Goal: Find specific page/section: Find specific page/section

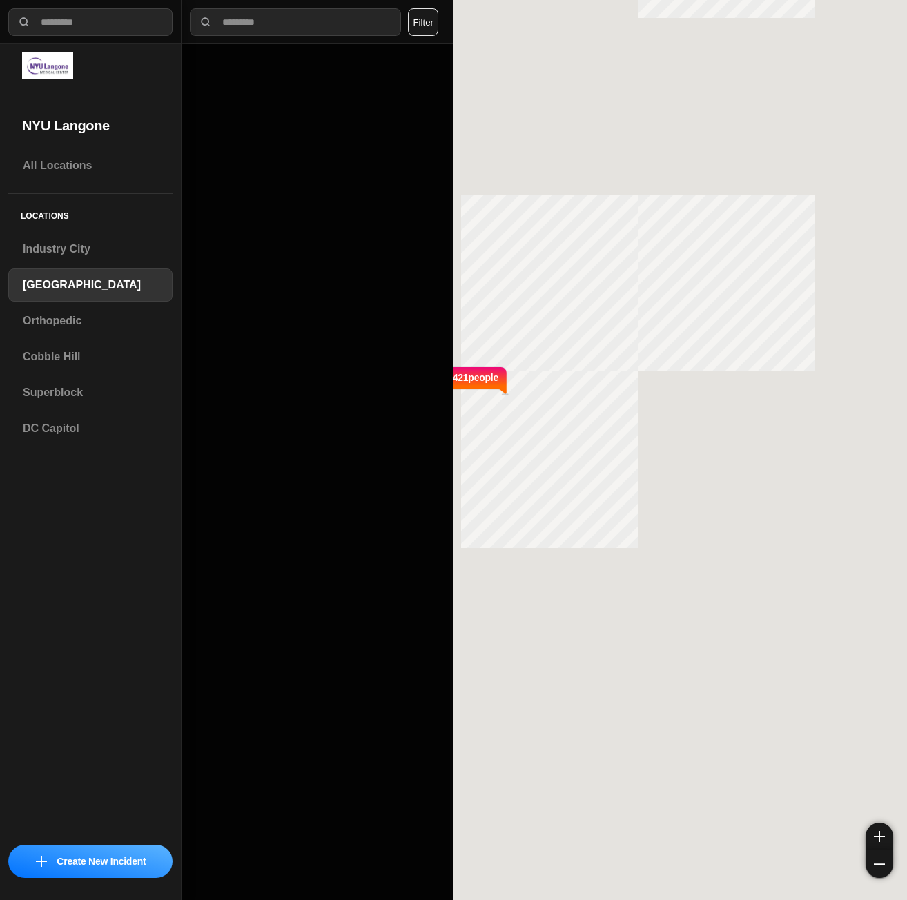
select select "*"
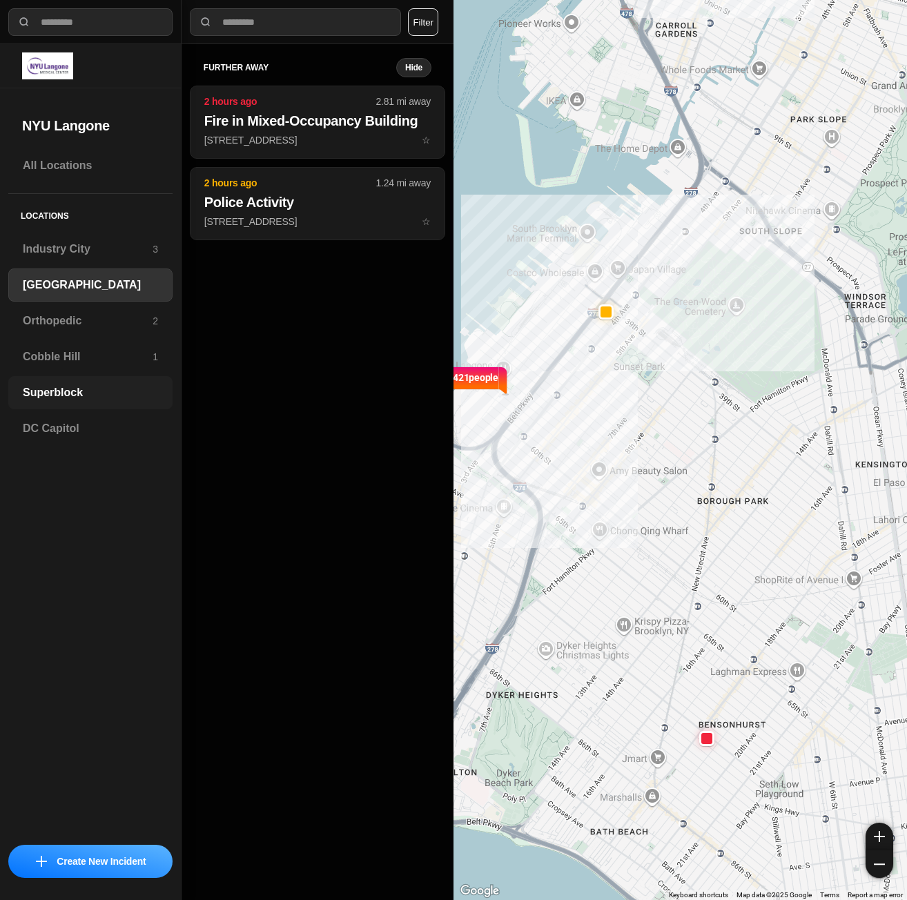
drag, startPoint x: 58, startPoint y: 404, endPoint x: 99, endPoint y: 407, distance: 41.5
click at [58, 404] on div "Superblock" at bounding box center [90, 392] width 164 height 33
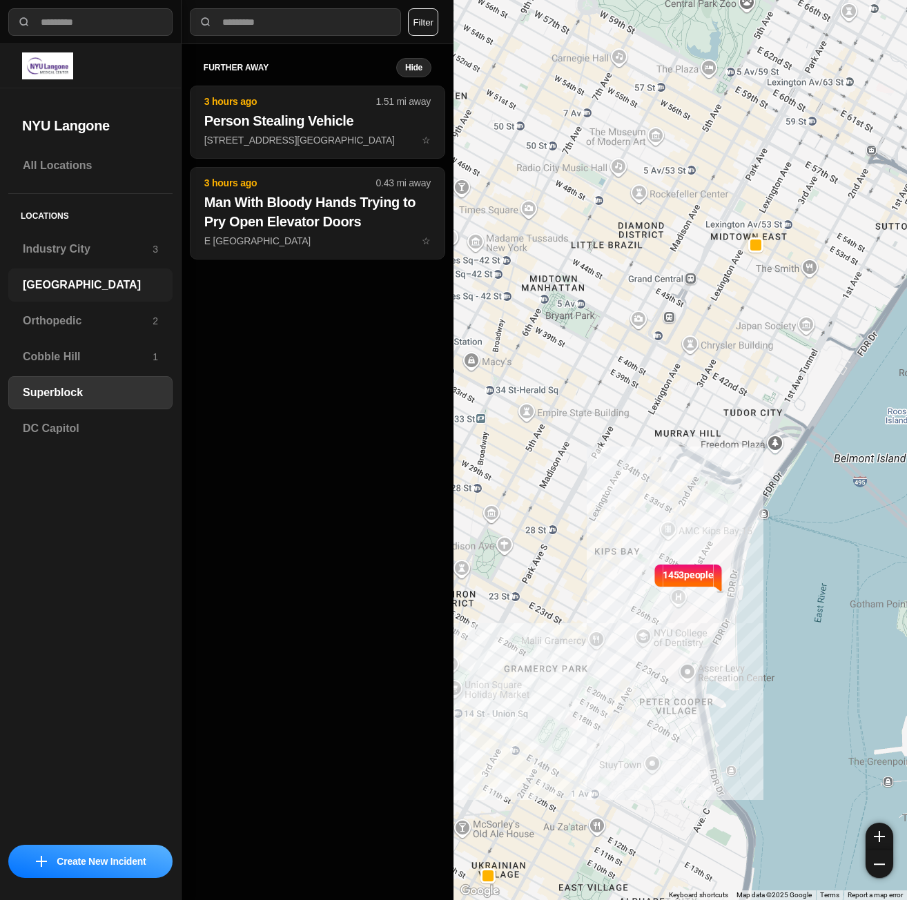
click at [60, 291] on h3 "[GEOGRAPHIC_DATA]" at bounding box center [90, 285] width 135 height 17
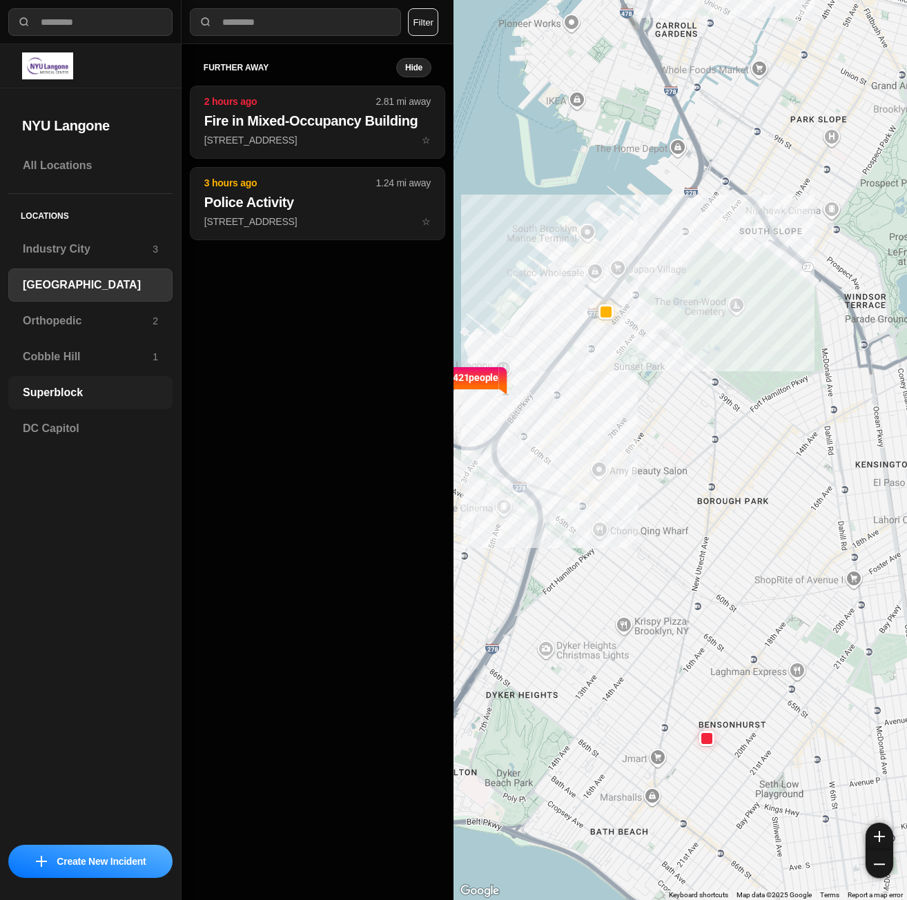
click at [77, 402] on div "Superblock" at bounding box center [90, 392] width 164 height 33
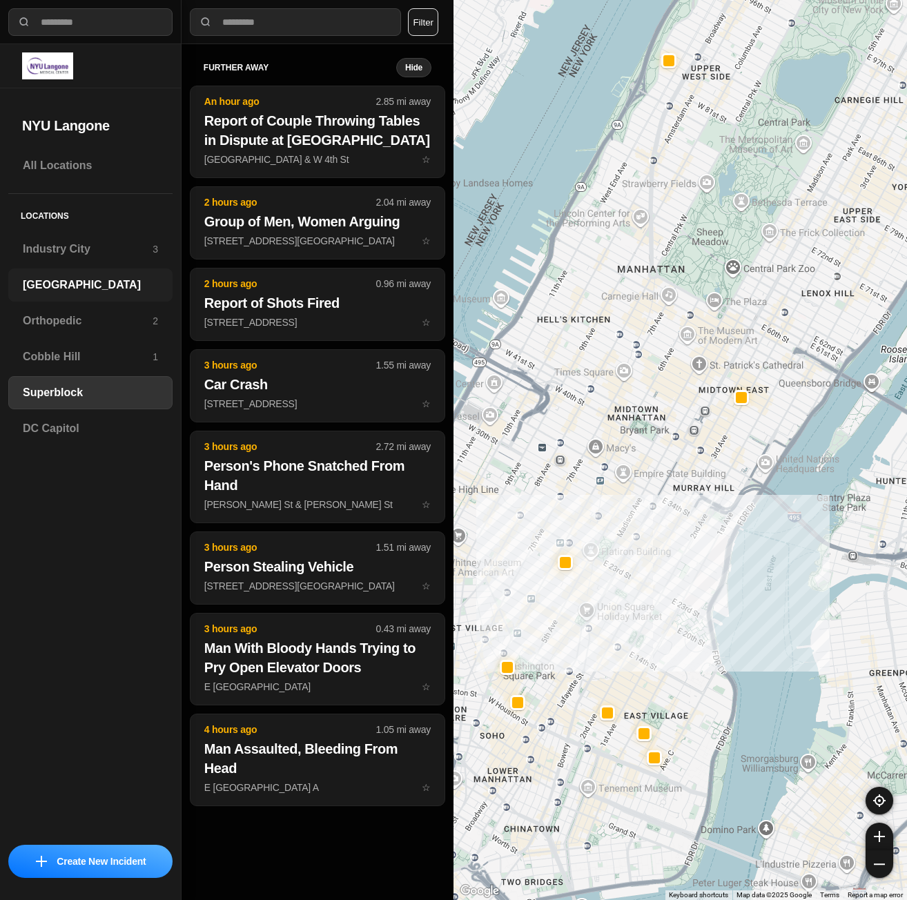
click at [60, 284] on h3 "[GEOGRAPHIC_DATA]" at bounding box center [90, 285] width 135 height 17
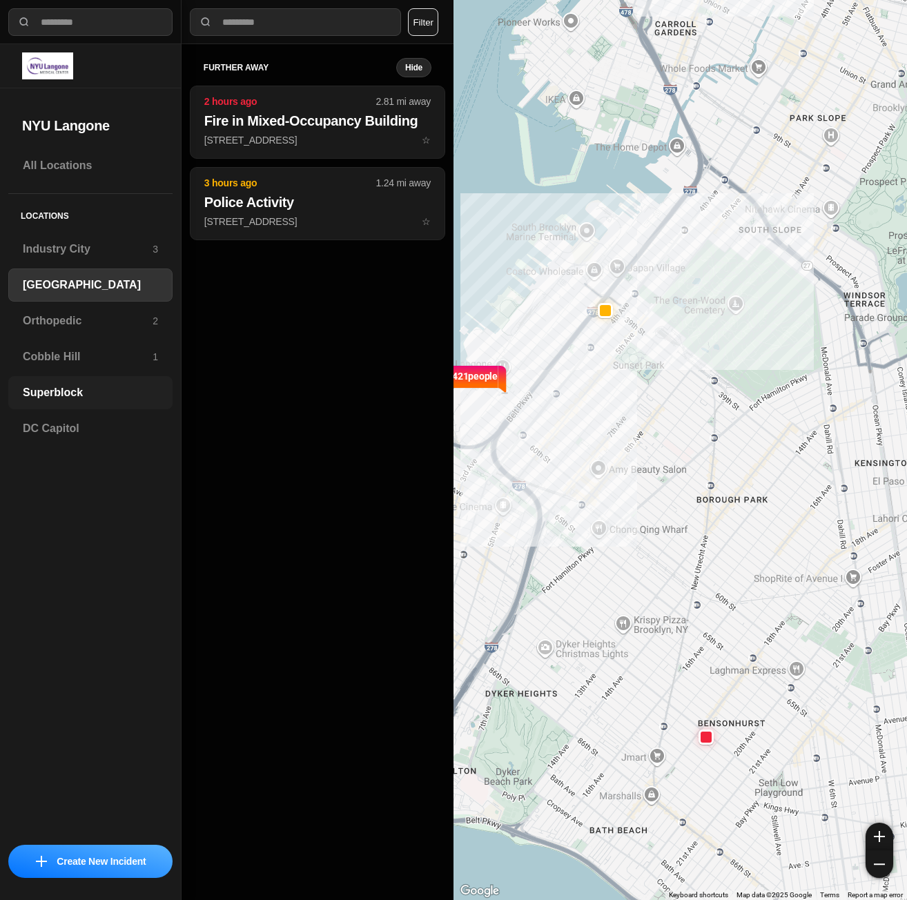
click at [63, 384] on div "Superblock" at bounding box center [90, 392] width 164 height 33
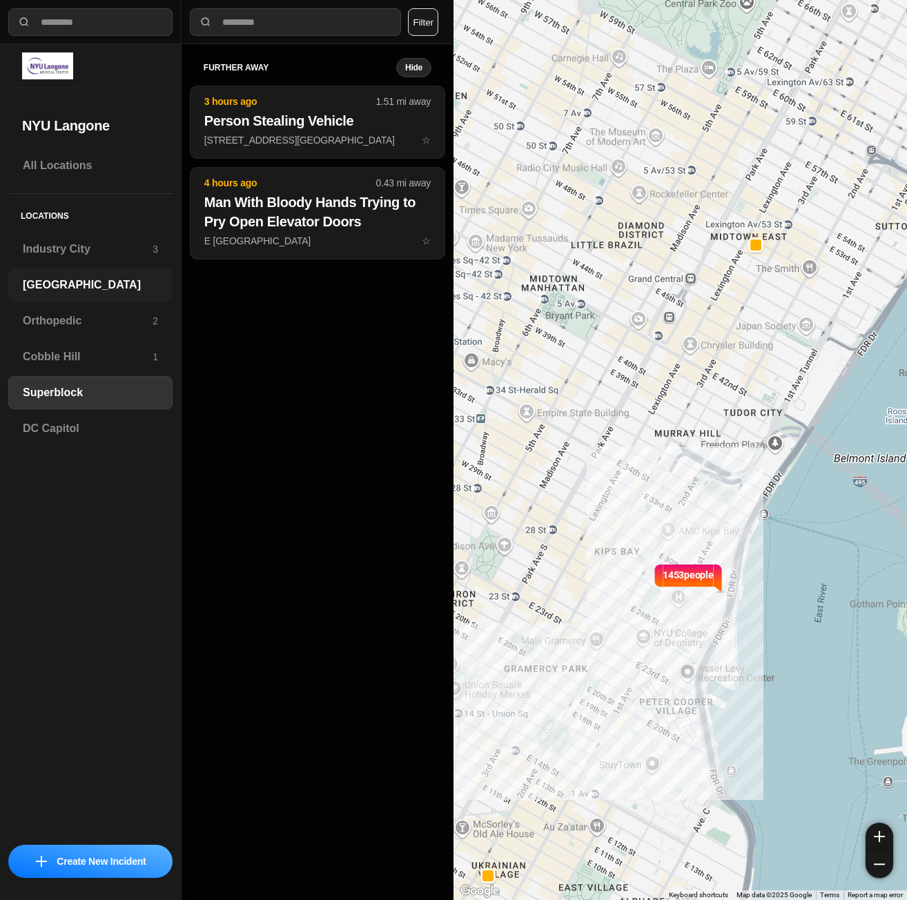
click at [58, 283] on h3 "[GEOGRAPHIC_DATA]" at bounding box center [90, 285] width 135 height 17
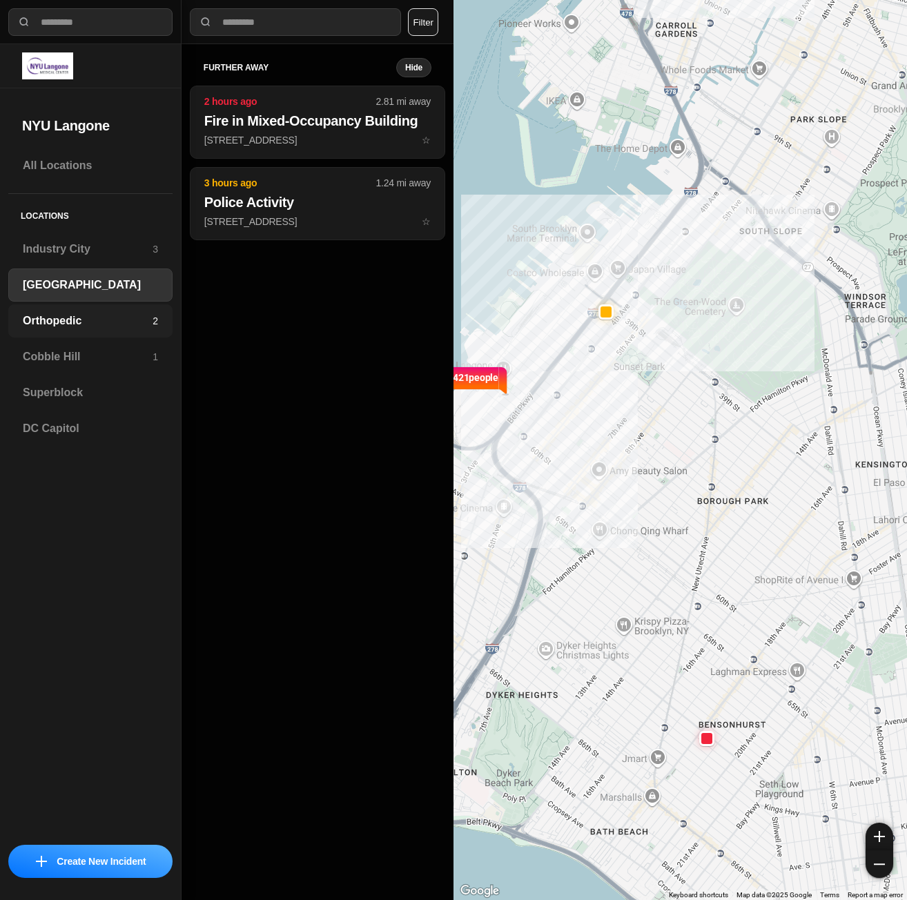
click at [98, 319] on h3 "Orthopedic" at bounding box center [88, 321] width 130 height 17
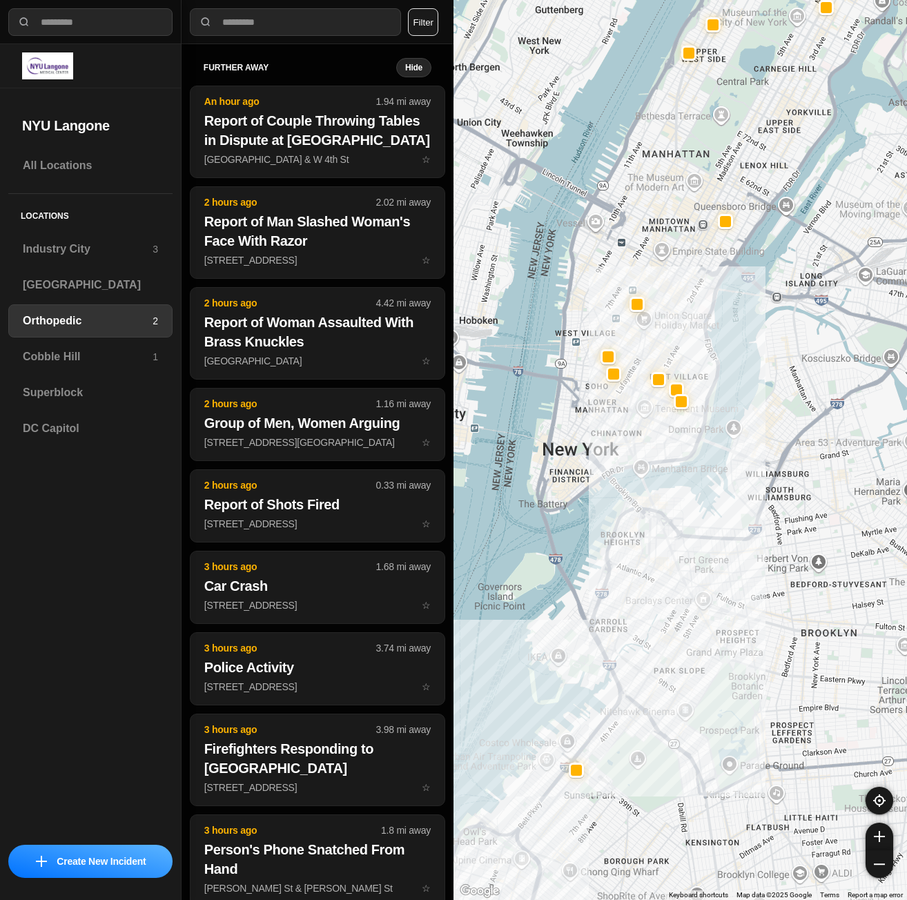
drag, startPoint x: 713, startPoint y: 733, endPoint x: 678, endPoint y: 536, distance: 199.7
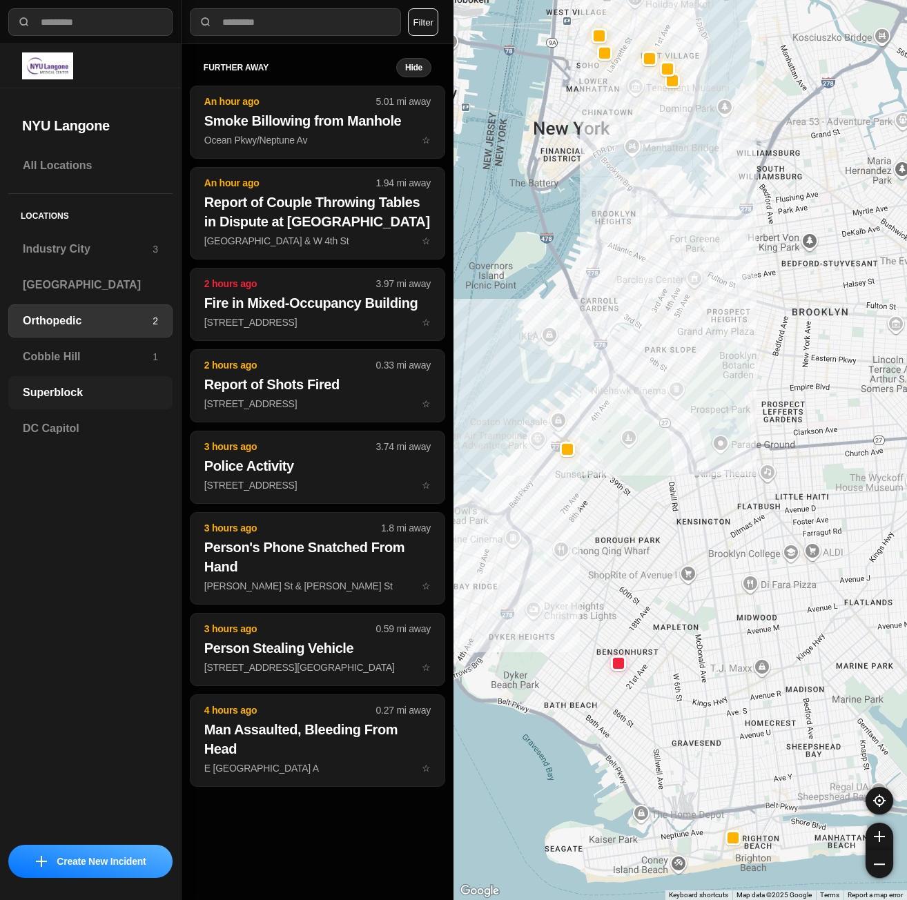
click at [103, 389] on h3 "Superblock" at bounding box center [90, 392] width 135 height 17
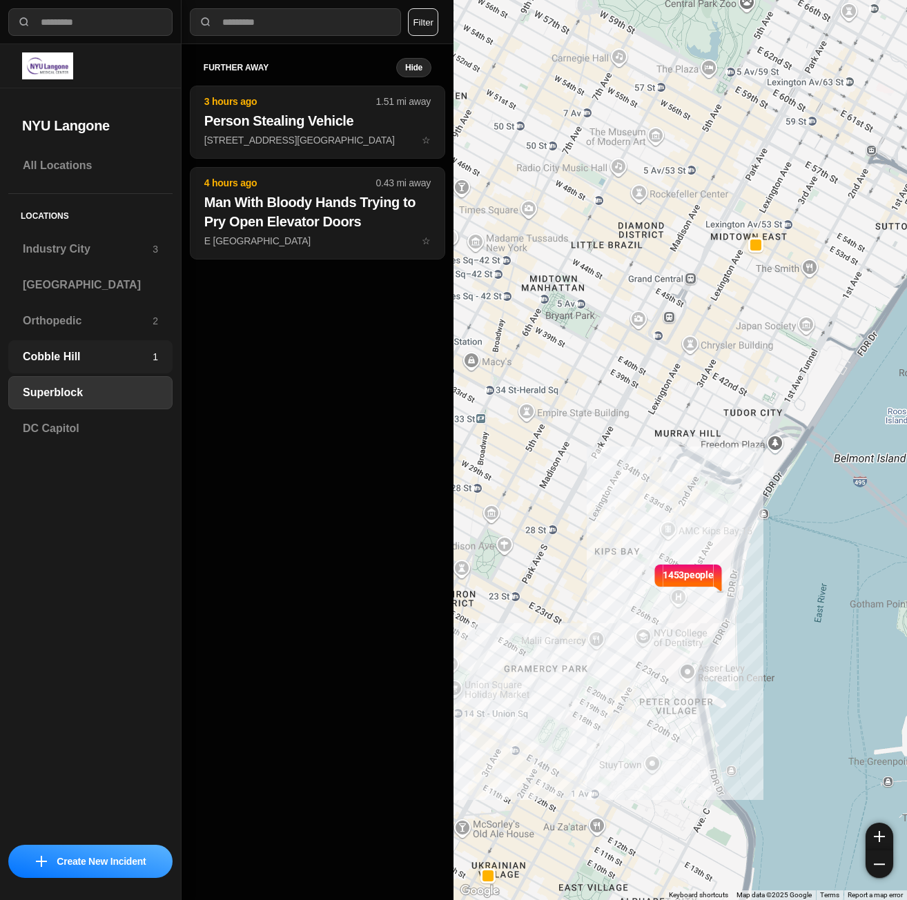
click at [99, 366] on div "Cobble Hill 1" at bounding box center [90, 356] width 164 height 33
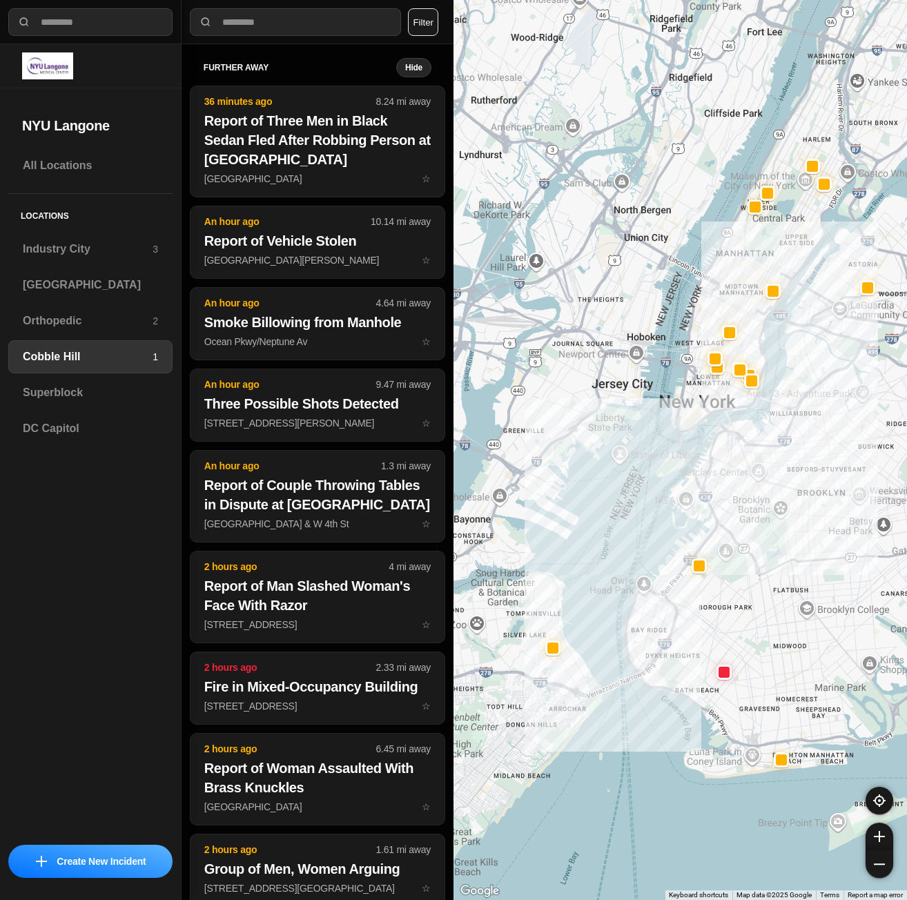
drag, startPoint x: 802, startPoint y: 596, endPoint x: 761, endPoint y: 518, distance: 88.3
